Goal: Check status: Check status

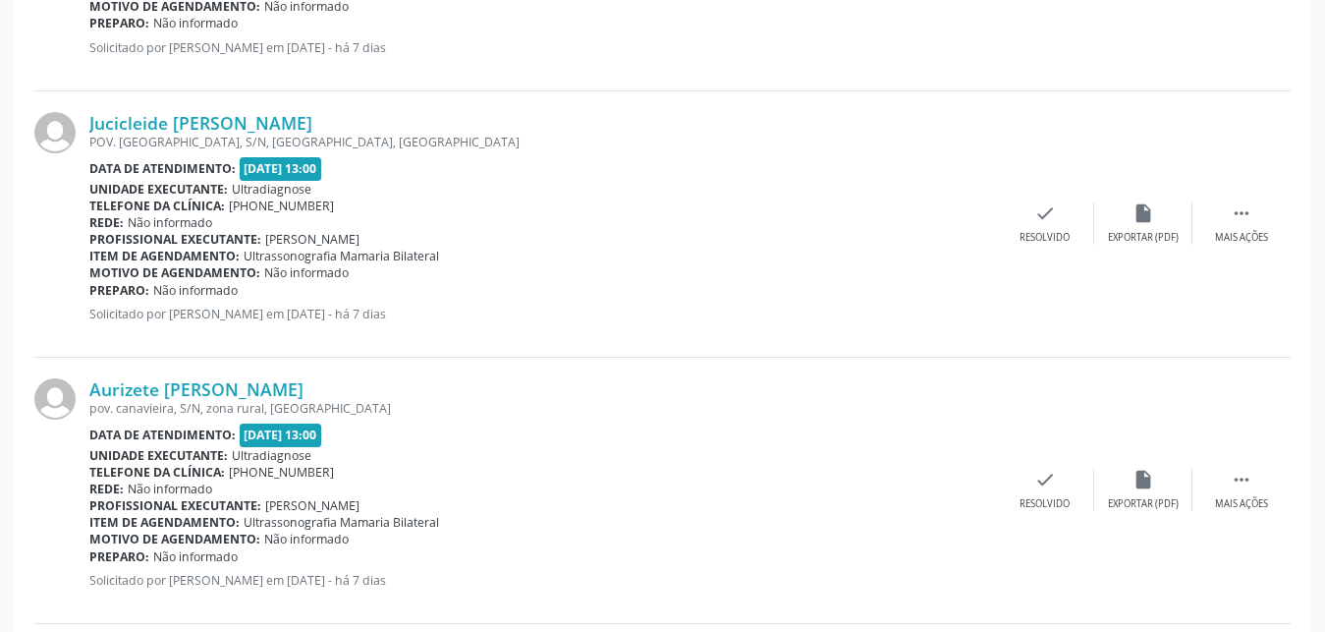
scroll to position [785, 0]
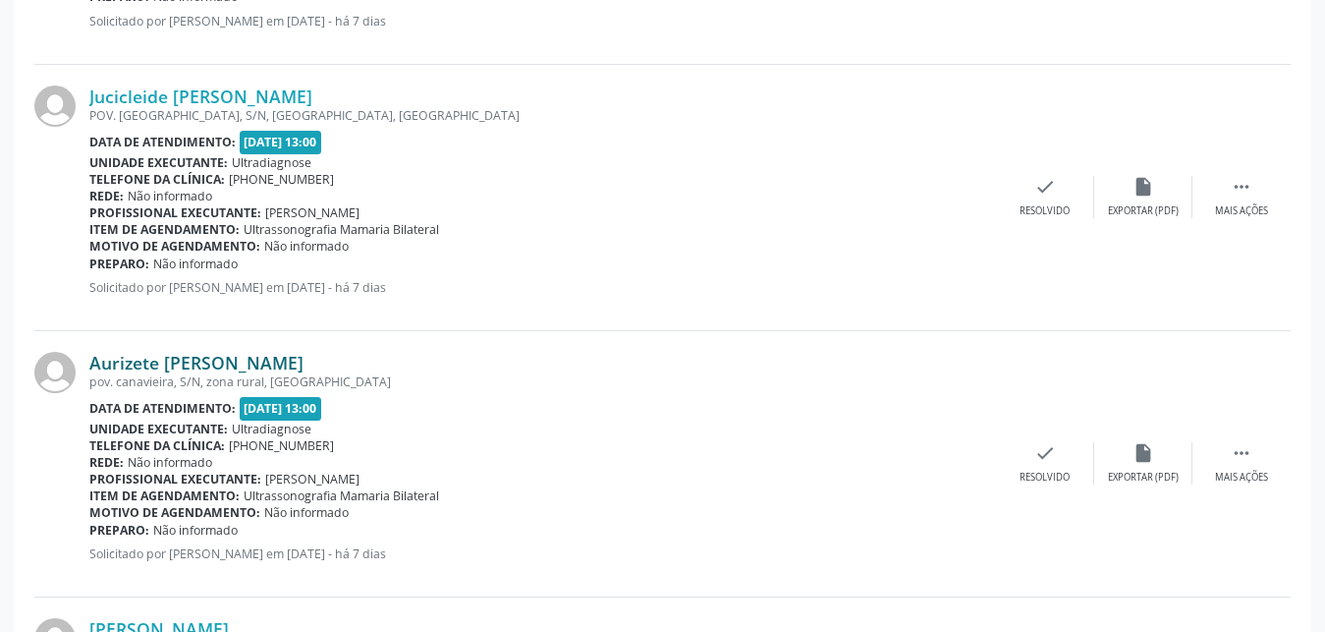
click at [157, 365] on link "Aurizete [PERSON_NAME]" at bounding box center [196, 363] width 214 height 22
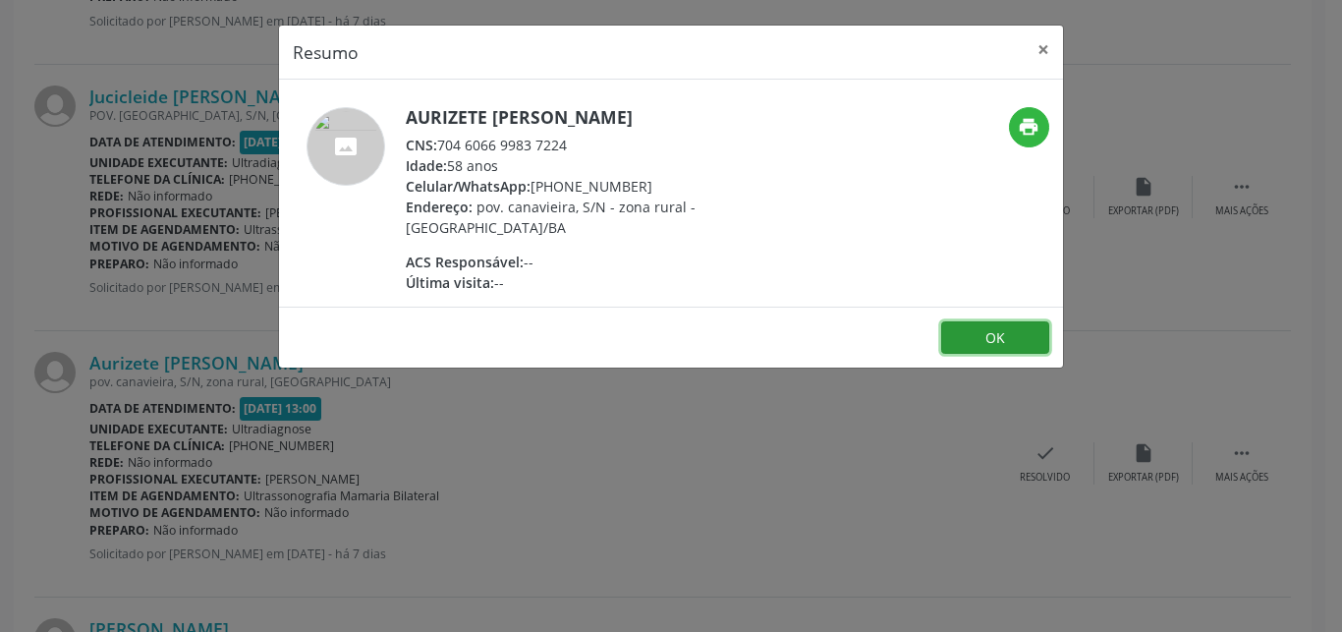
click at [981, 344] on button "OK" at bounding box center [995, 337] width 108 height 33
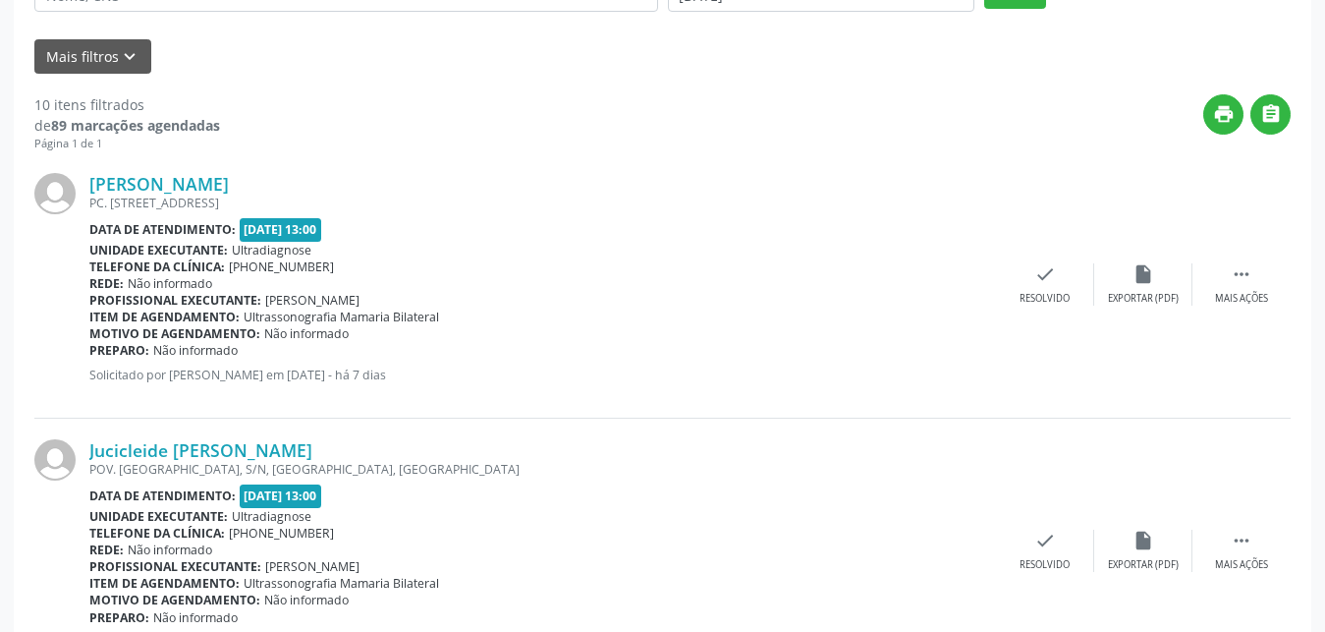
scroll to position [331, 0]
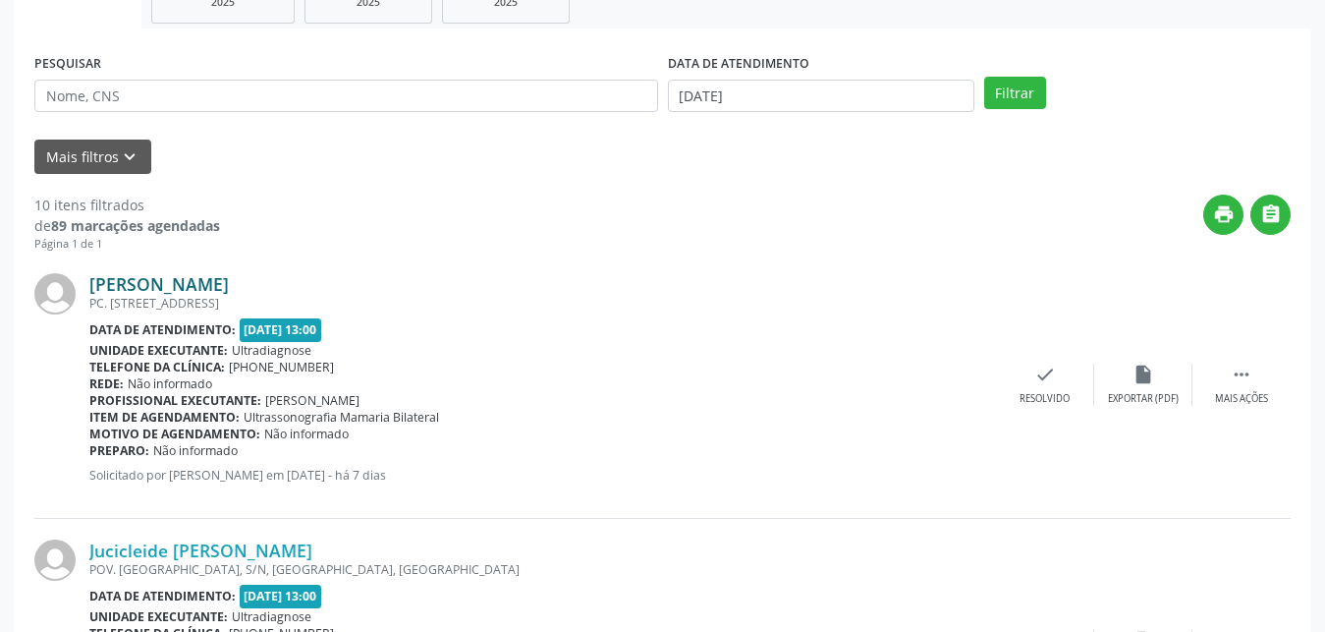
click at [190, 285] on link "[PERSON_NAME]" at bounding box center [159, 284] width 140 height 22
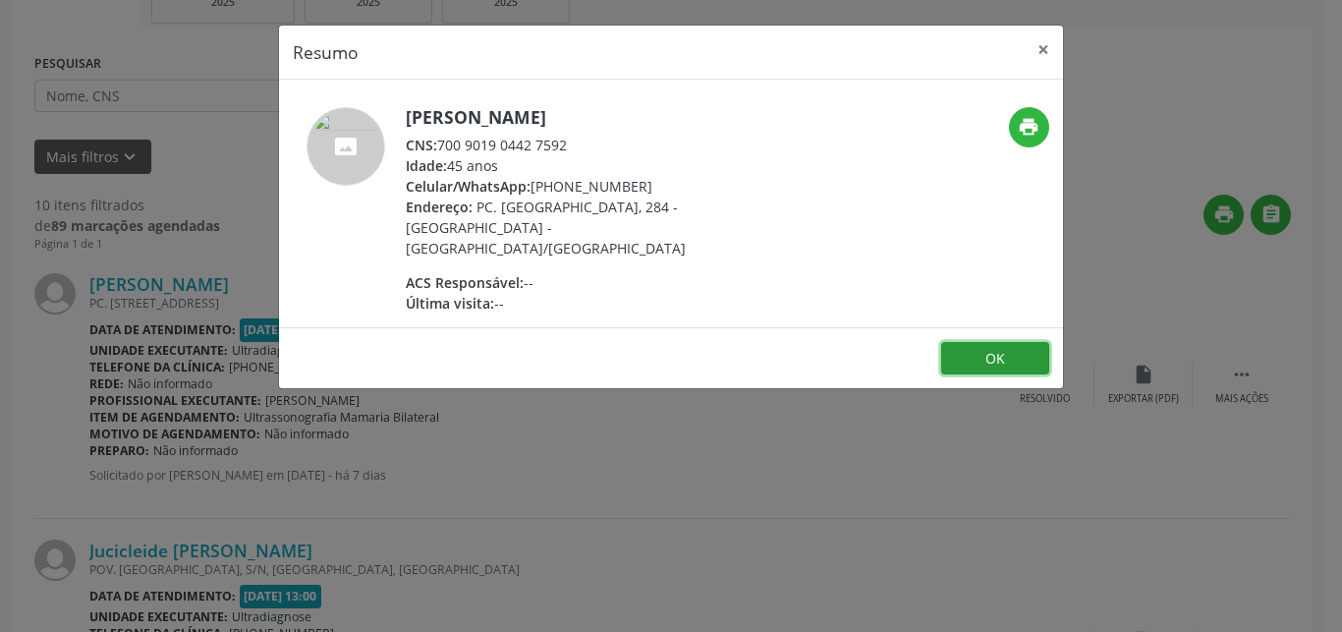
click at [979, 342] on button "OK" at bounding box center [995, 358] width 108 height 33
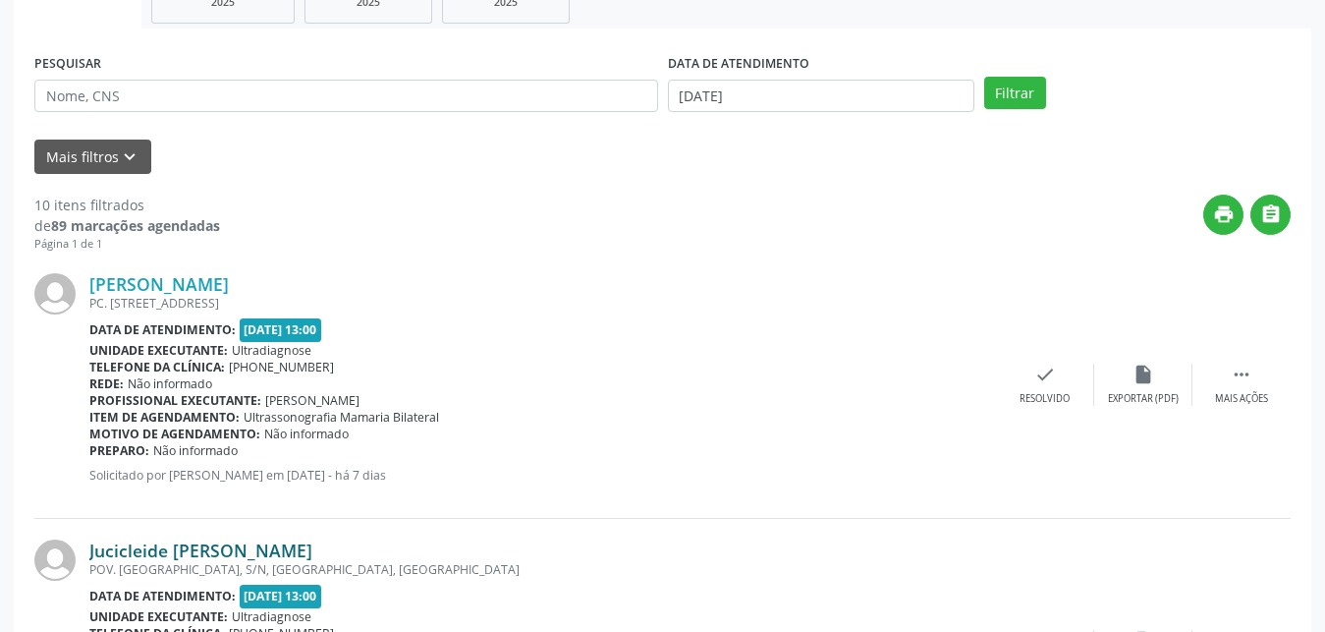
click at [180, 550] on link "Jucicleide [PERSON_NAME]" at bounding box center [200, 550] width 223 height 22
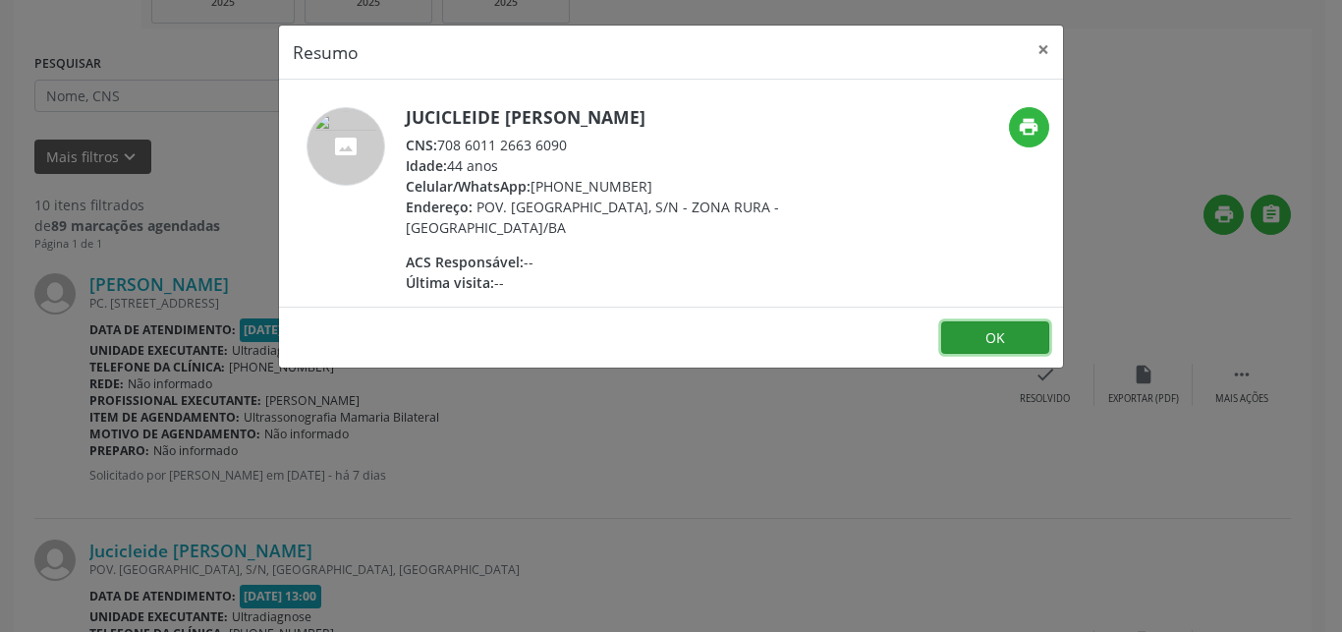
click at [1012, 334] on button "OK" at bounding box center [995, 337] width 108 height 33
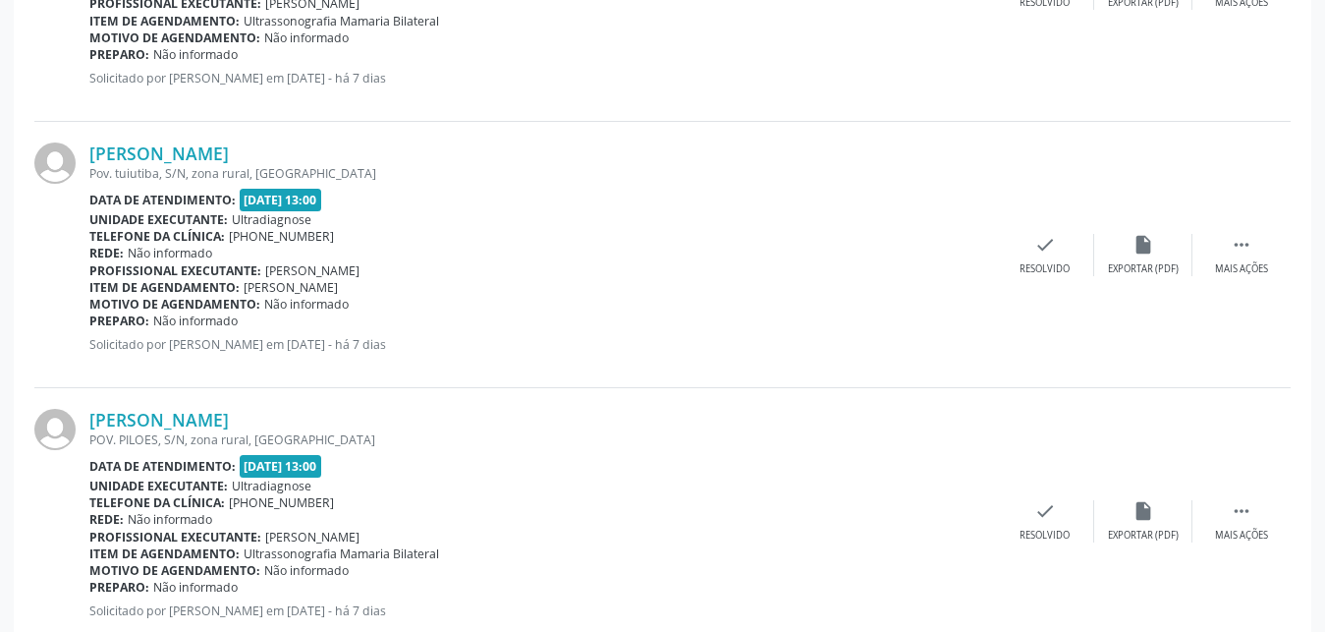
scroll to position [2064, 0]
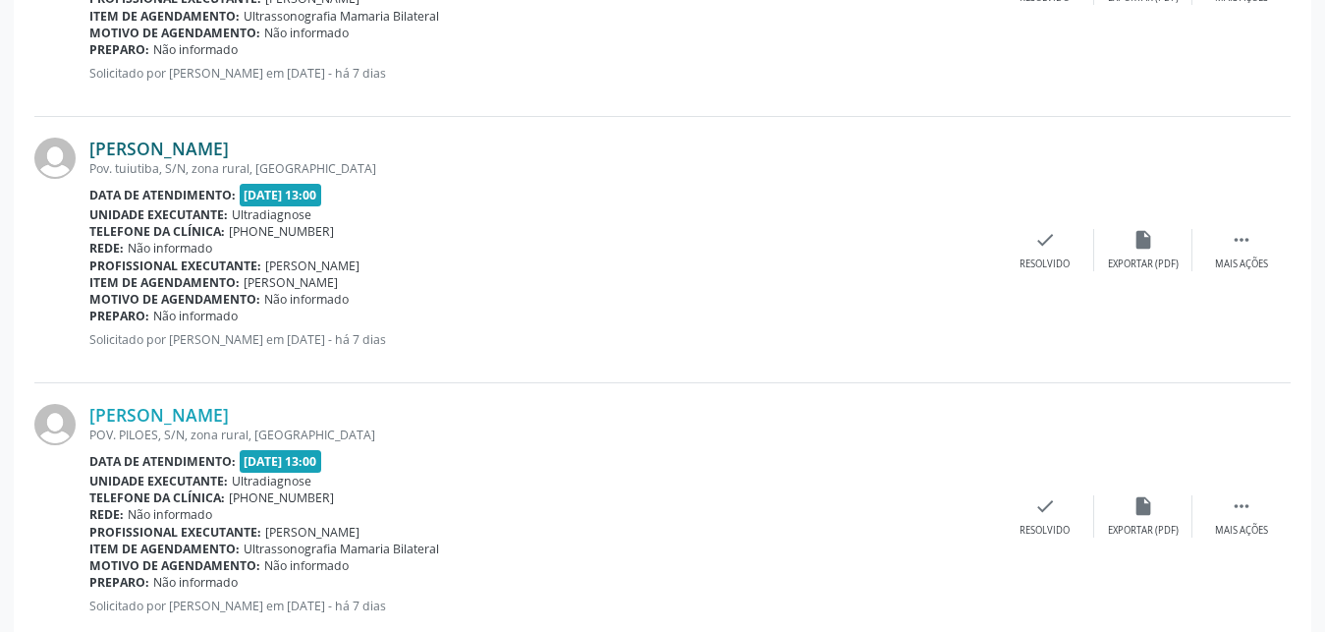
click at [162, 149] on link "[PERSON_NAME]" at bounding box center [159, 149] width 140 height 22
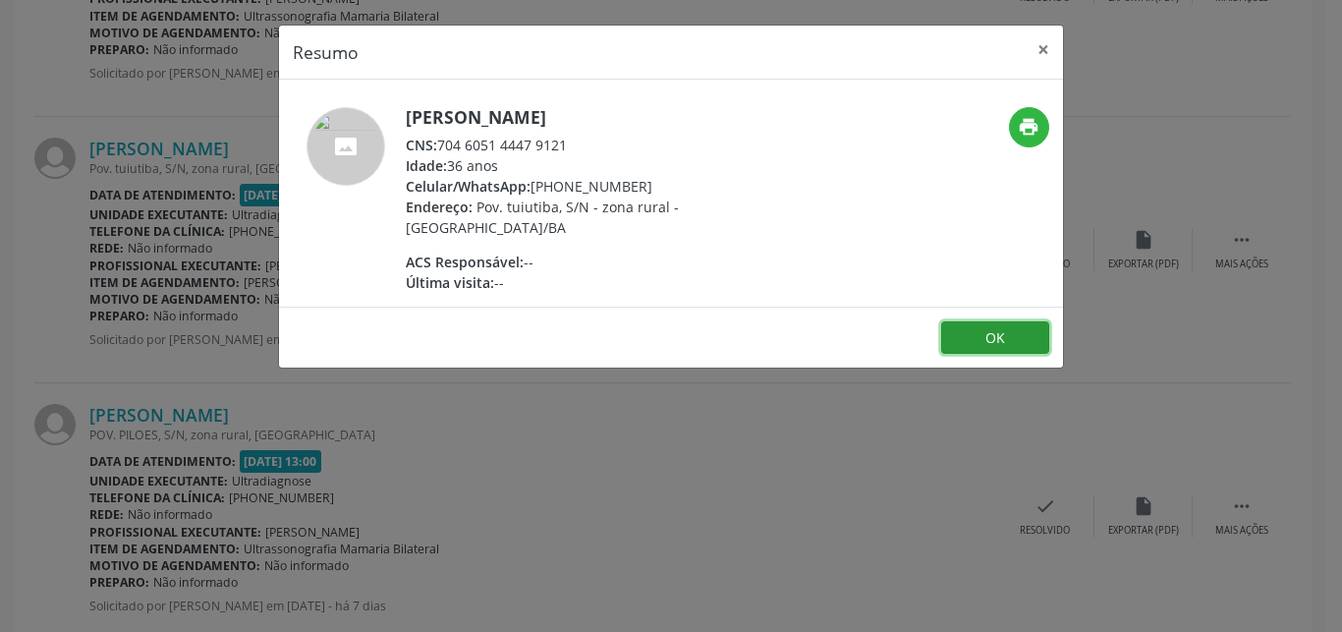
click at [988, 334] on button "OK" at bounding box center [995, 337] width 108 height 33
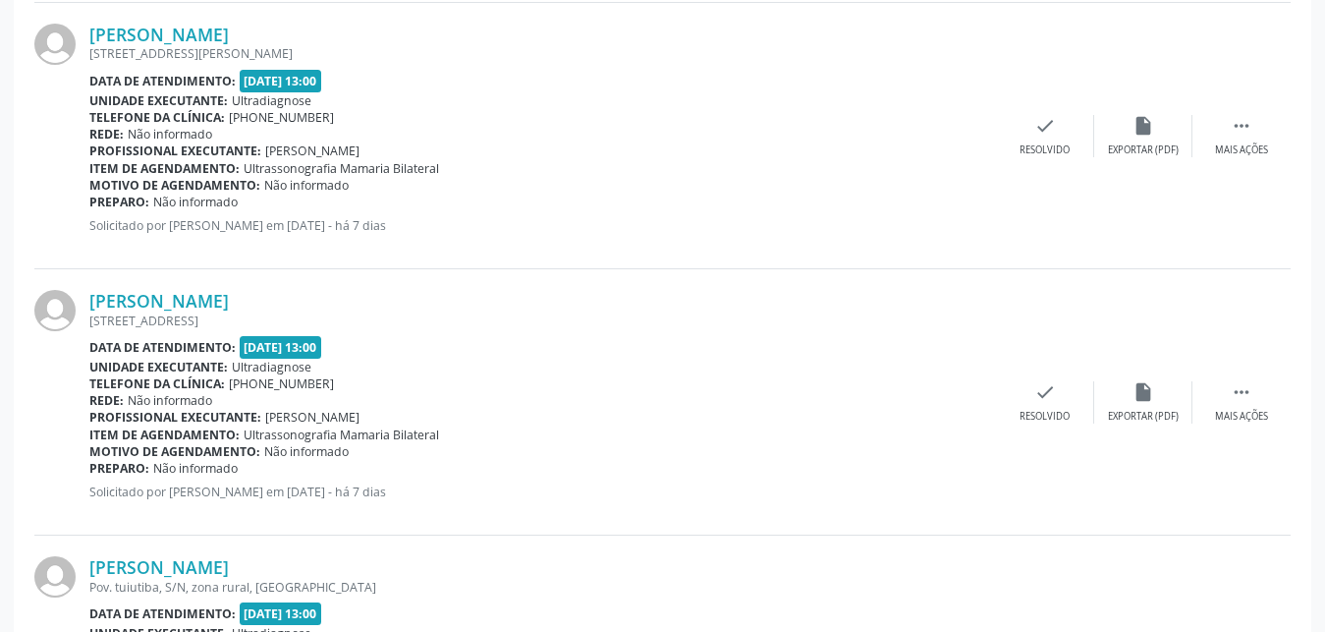
scroll to position [1546, 0]
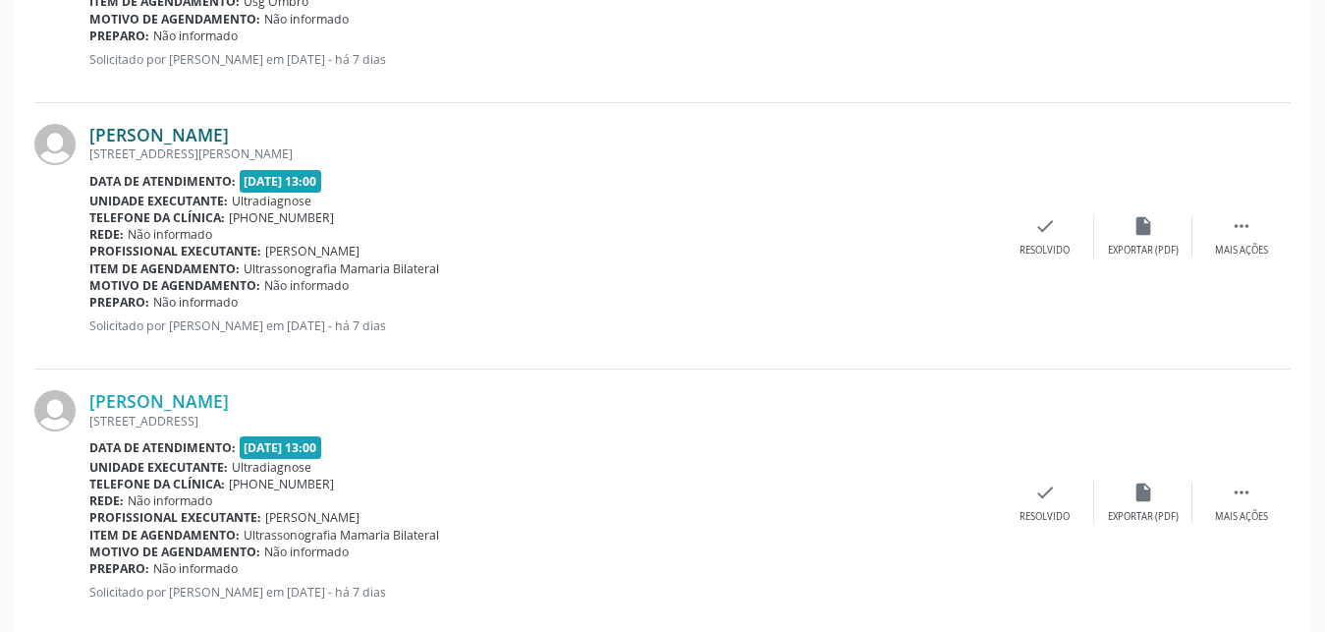
click at [155, 145] on link "[PERSON_NAME]" at bounding box center [159, 135] width 140 height 22
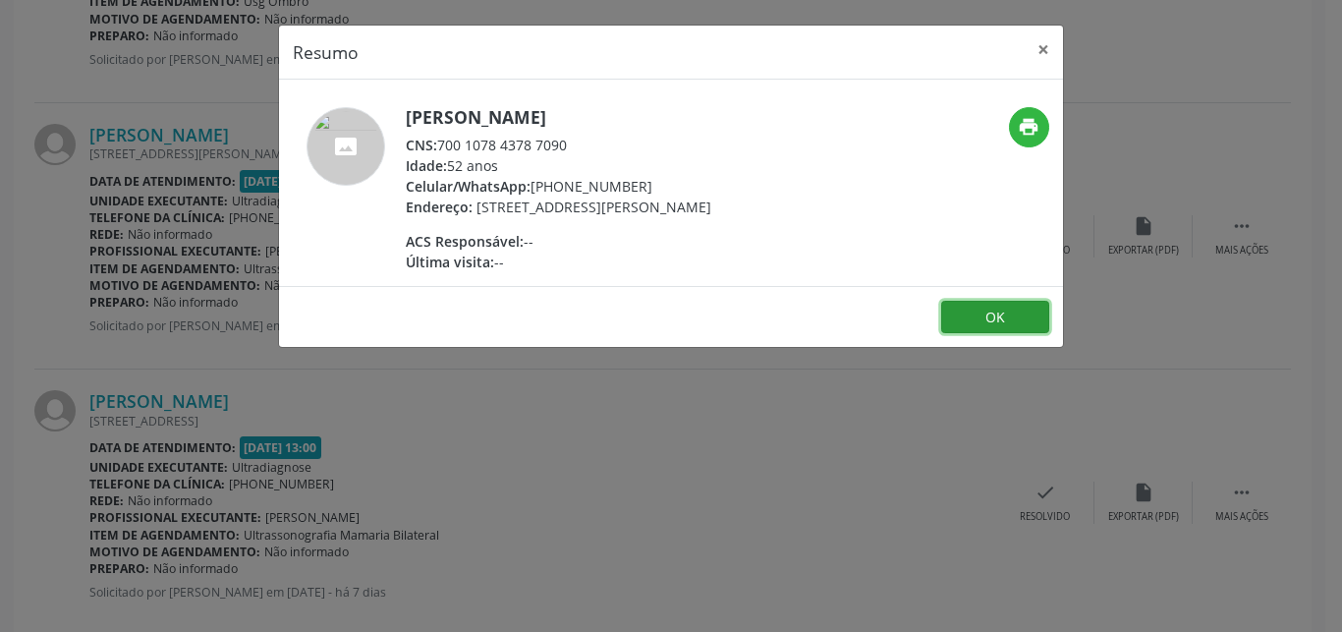
click at [972, 331] on button "OK" at bounding box center [995, 317] width 108 height 33
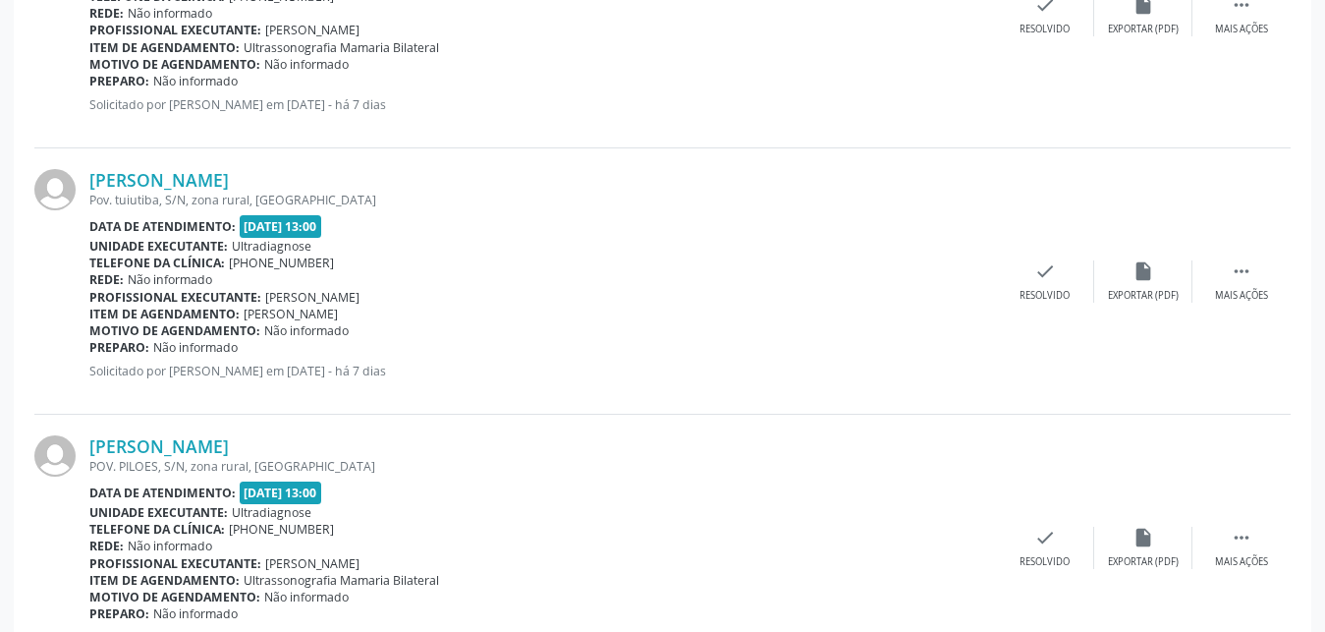
scroll to position [2080, 0]
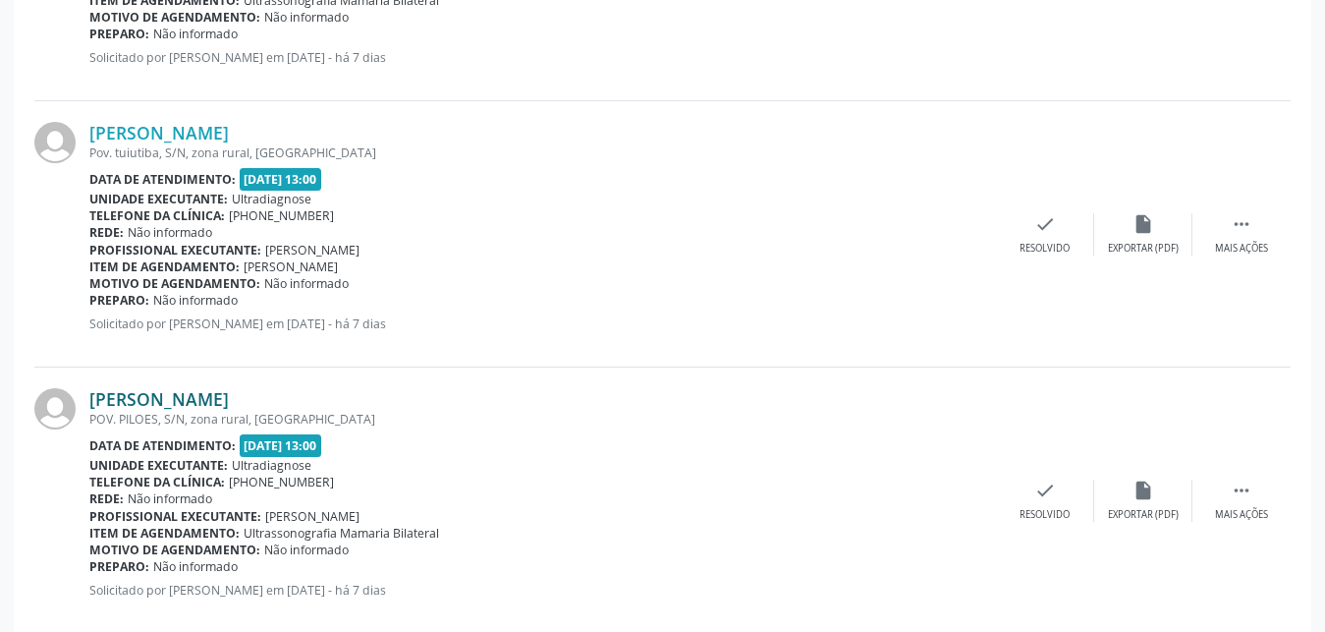
click at [148, 398] on link "[PERSON_NAME]" at bounding box center [159, 399] width 140 height 22
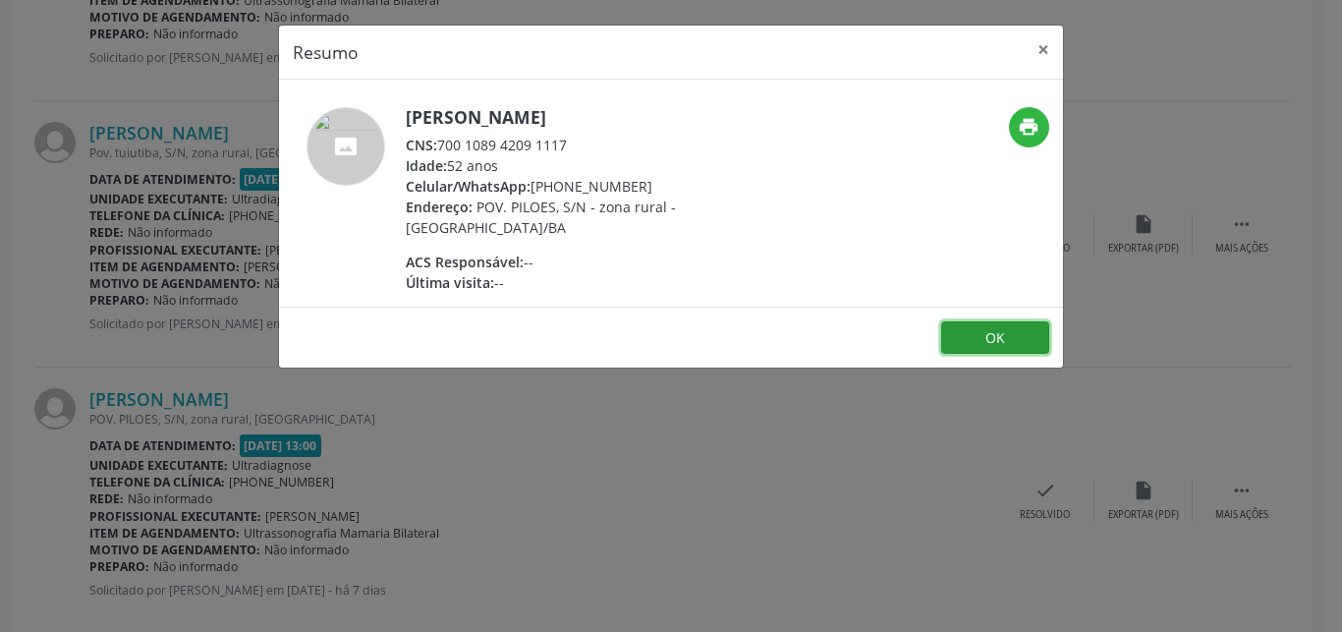
click at [979, 352] on button "OK" at bounding box center [995, 337] width 108 height 33
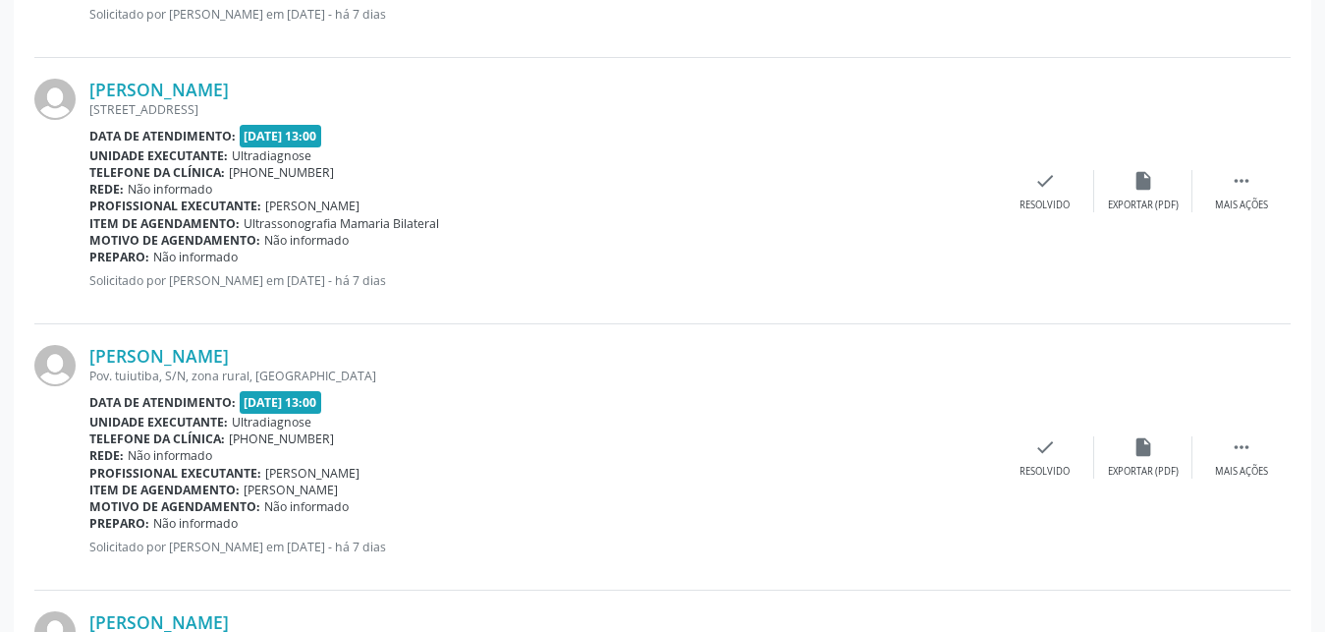
scroll to position [1618, 0]
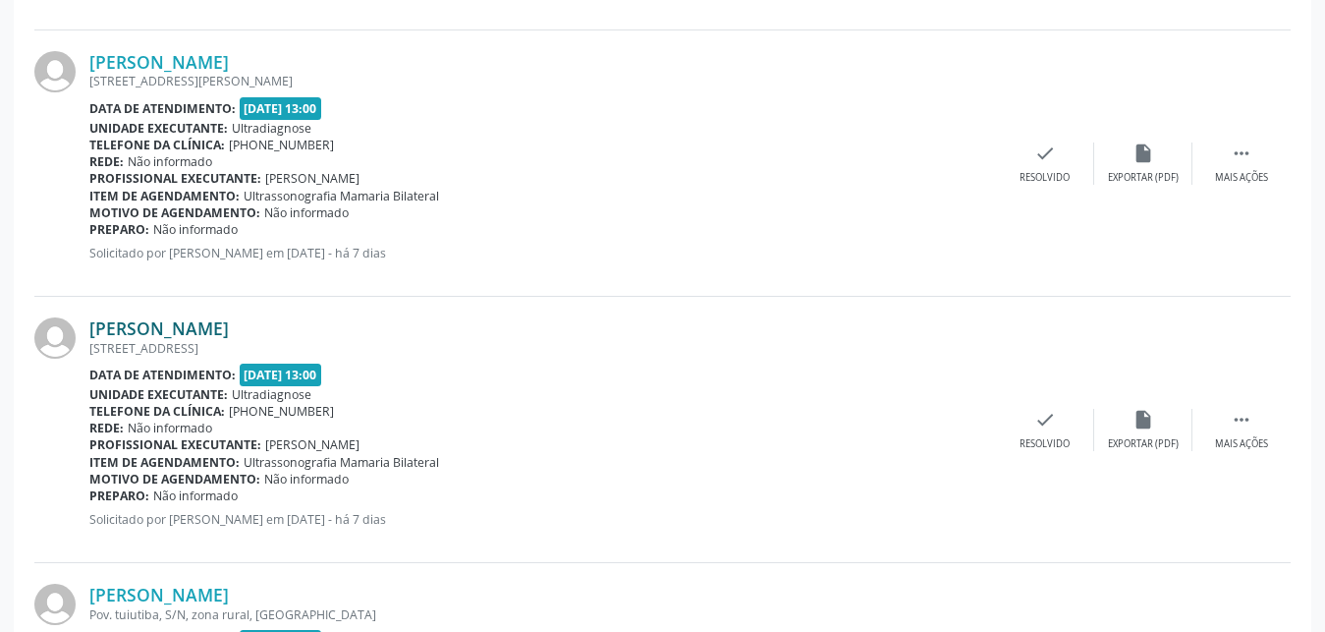
click at [128, 335] on link "[PERSON_NAME]" at bounding box center [159, 328] width 140 height 22
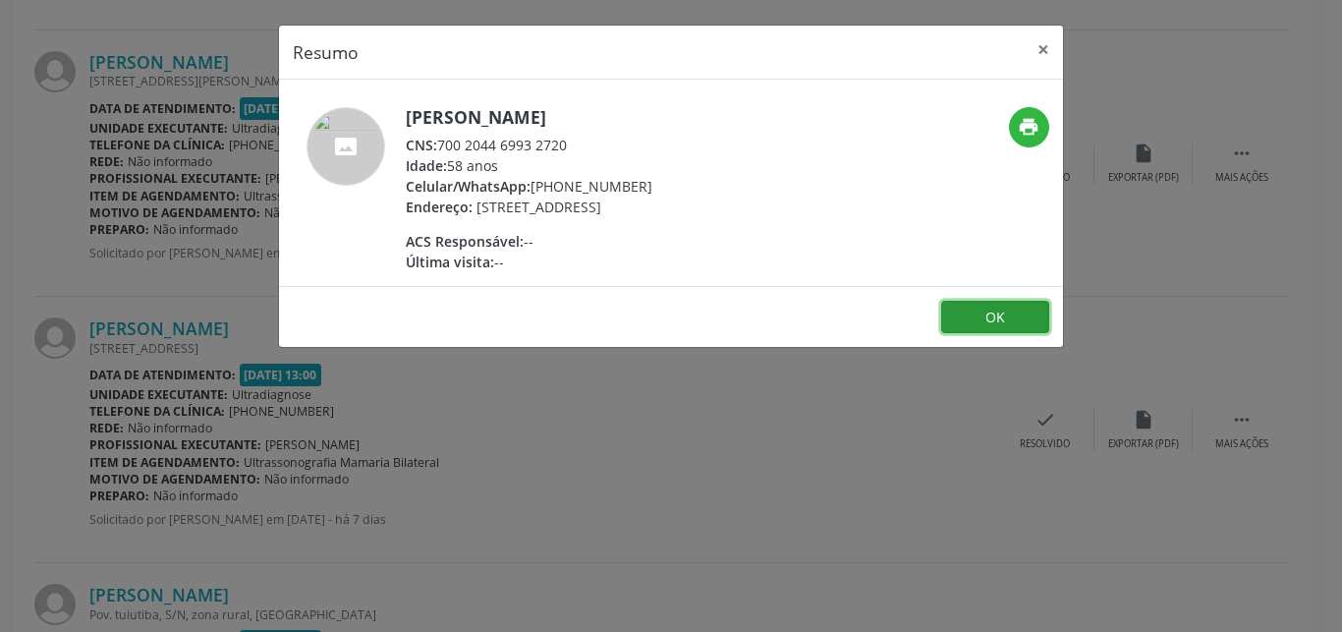
click at [1009, 331] on button "OK" at bounding box center [995, 317] width 108 height 33
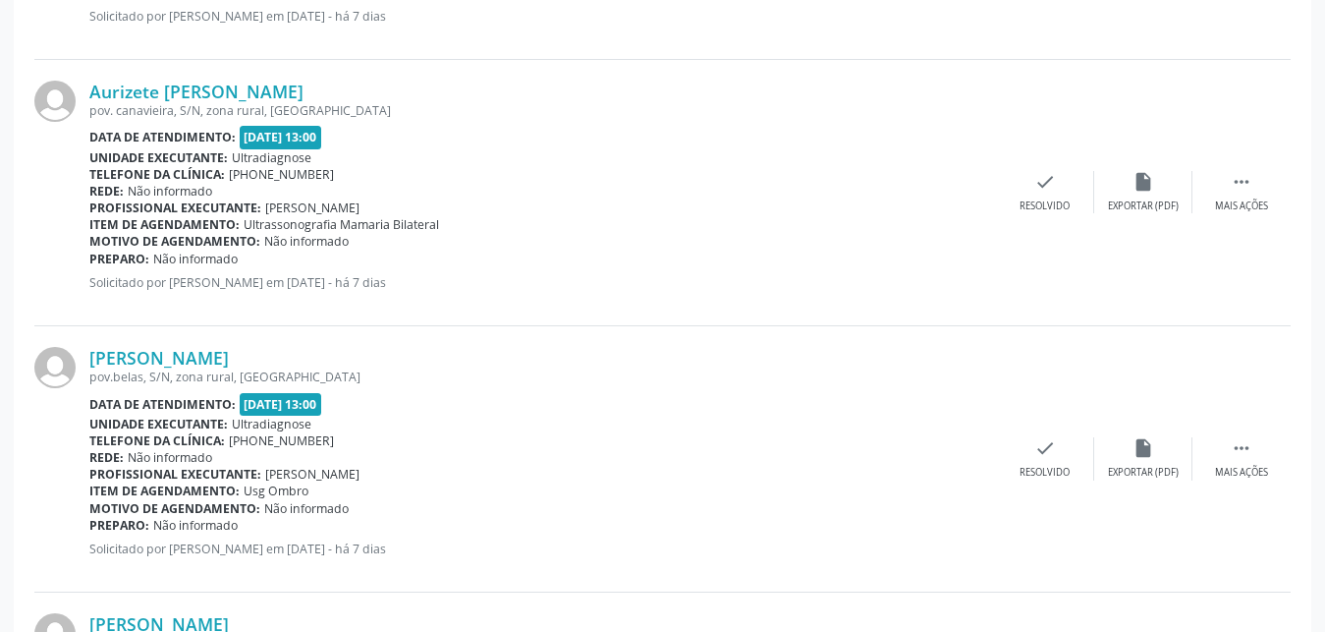
scroll to position [1094, 0]
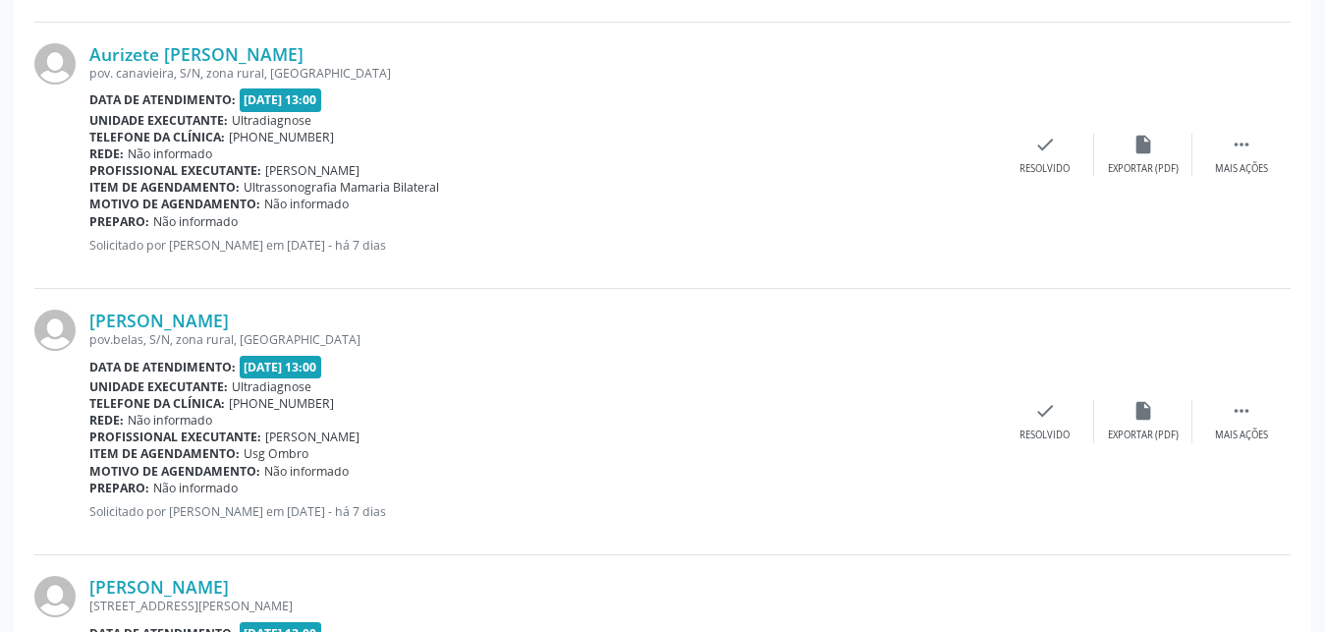
click at [172, 332] on div "pov.belas, S/N, zona rural, [GEOGRAPHIC_DATA]" at bounding box center [542, 339] width 907 height 17
click at [172, 327] on link "[PERSON_NAME]" at bounding box center [159, 321] width 140 height 22
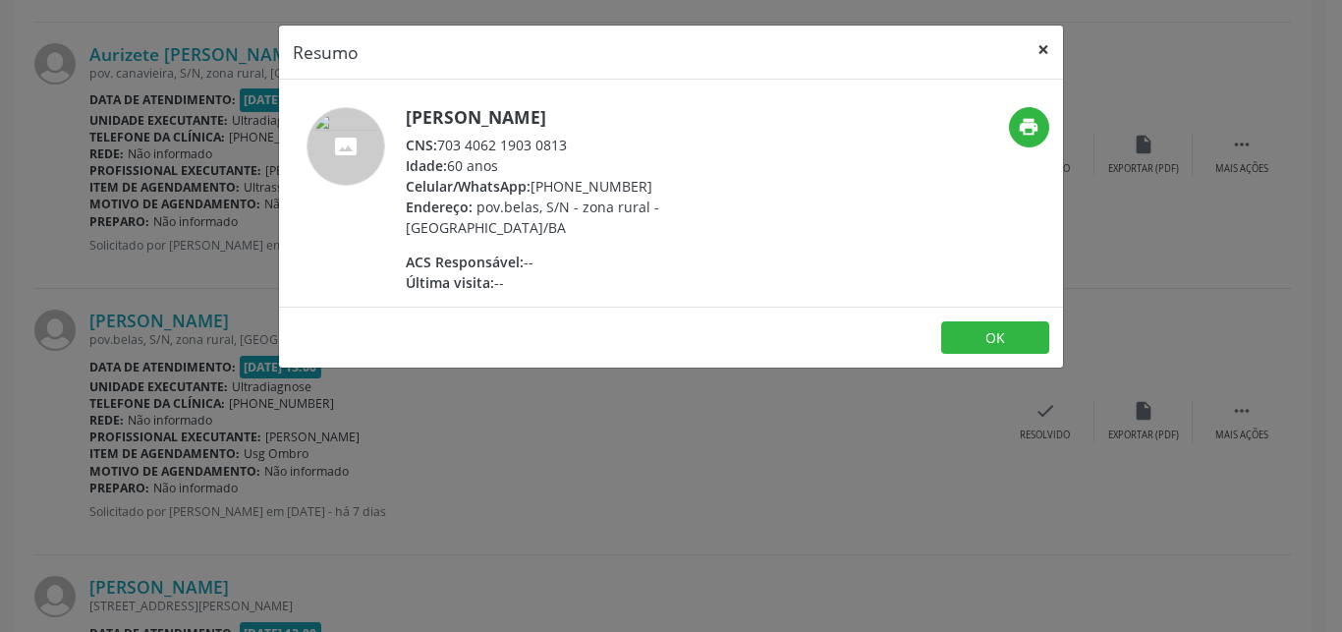
click at [1039, 54] on button "×" at bounding box center [1043, 50] width 39 height 48
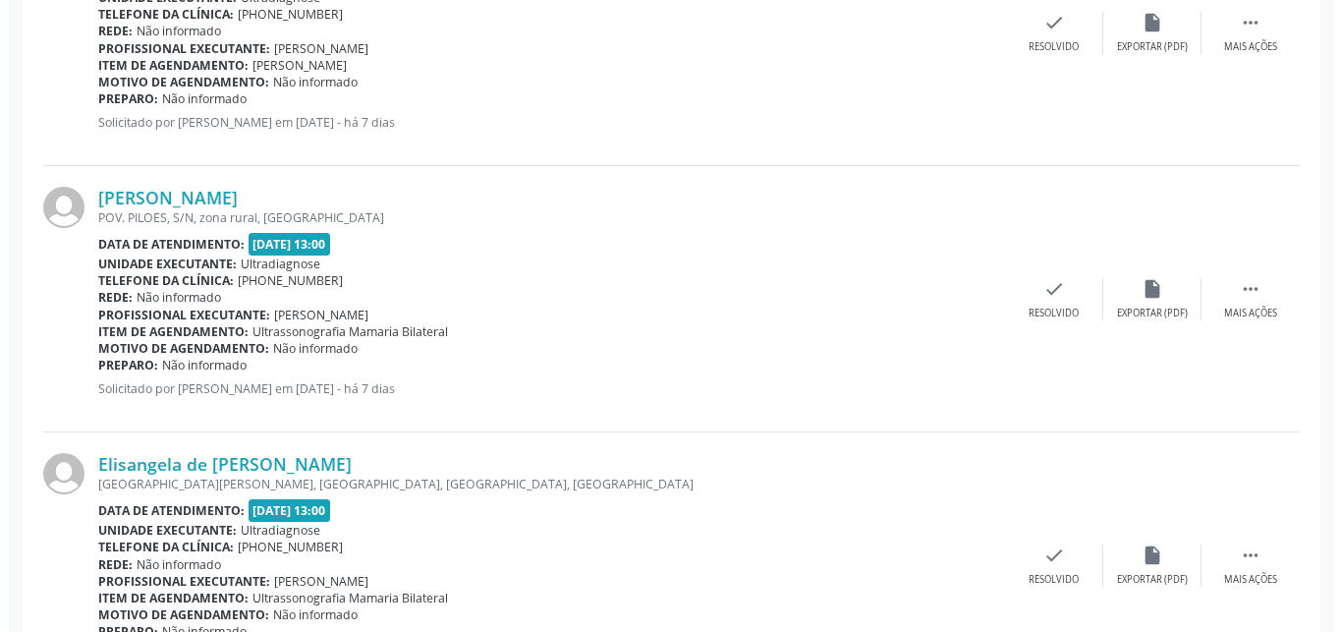
scroll to position [2648, 0]
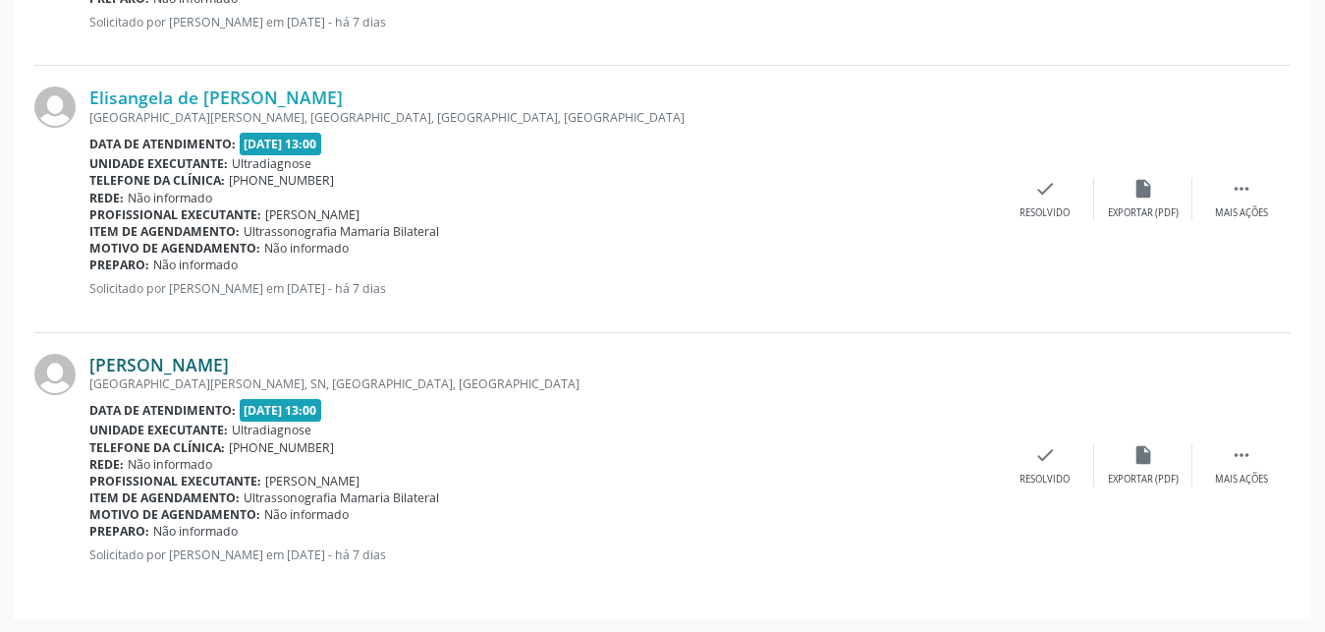
click at [167, 366] on link "[PERSON_NAME]" at bounding box center [159, 365] width 140 height 22
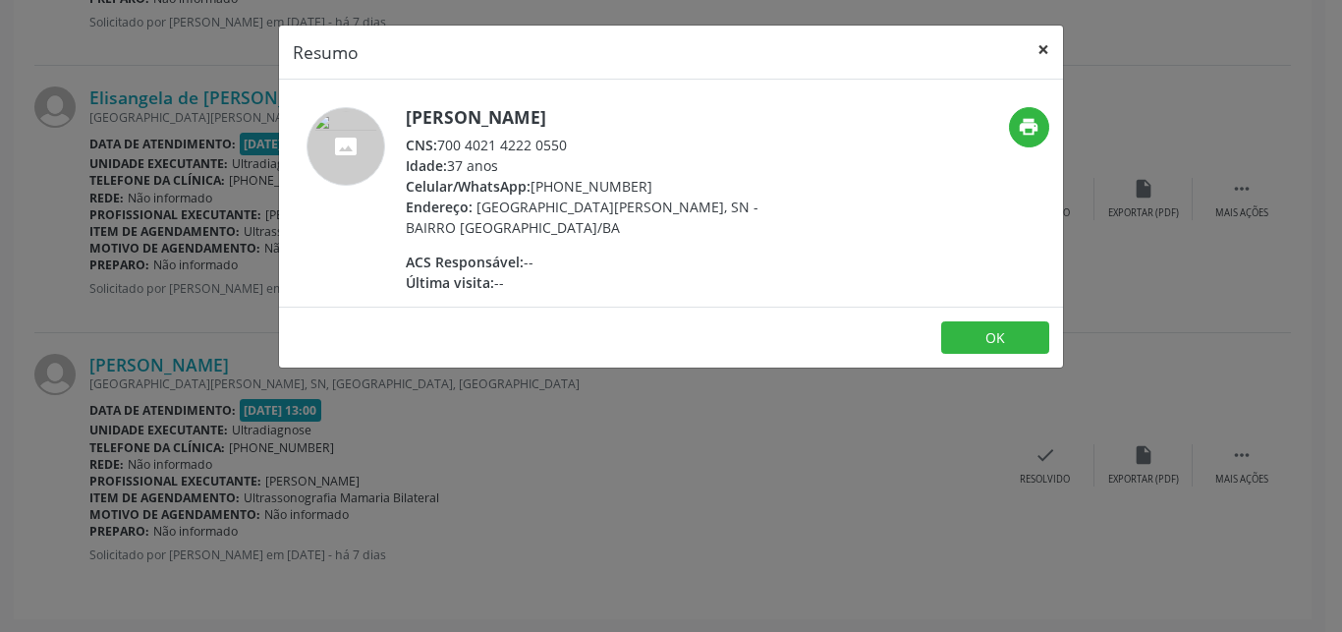
click at [1043, 53] on button "×" at bounding box center [1043, 50] width 39 height 48
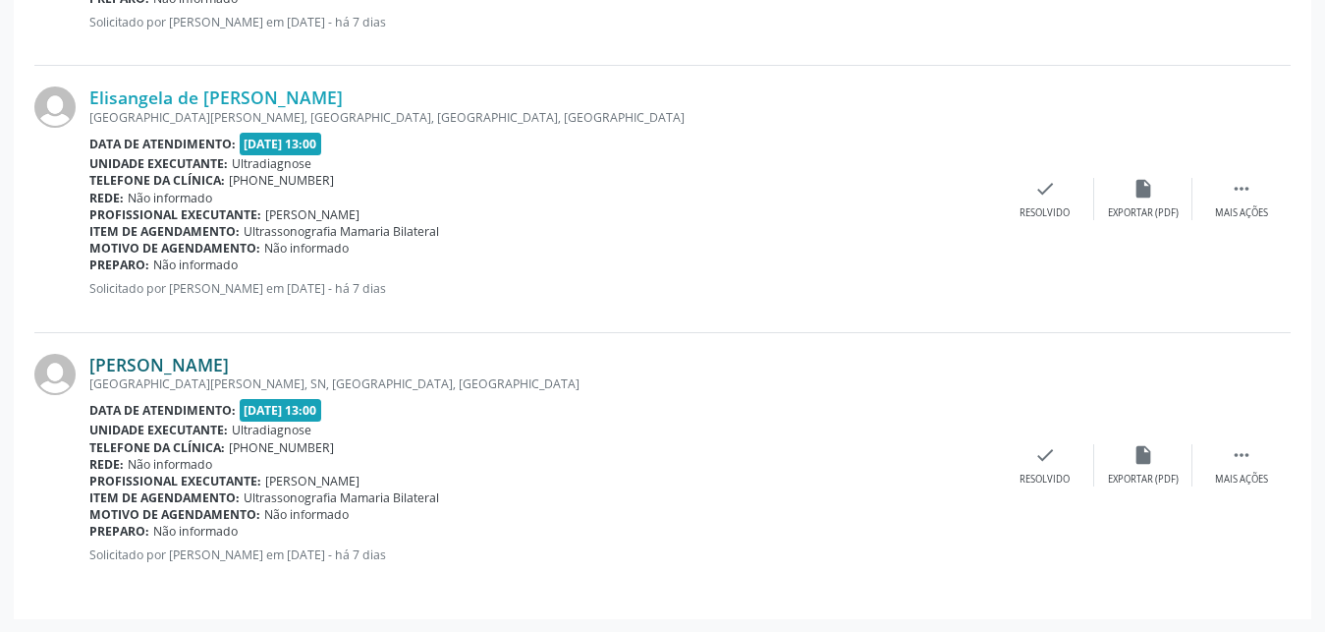
click at [121, 367] on link "[PERSON_NAME]" at bounding box center [159, 365] width 140 height 22
